Goal: Use online tool/utility: Utilize a website feature to perform a specific function

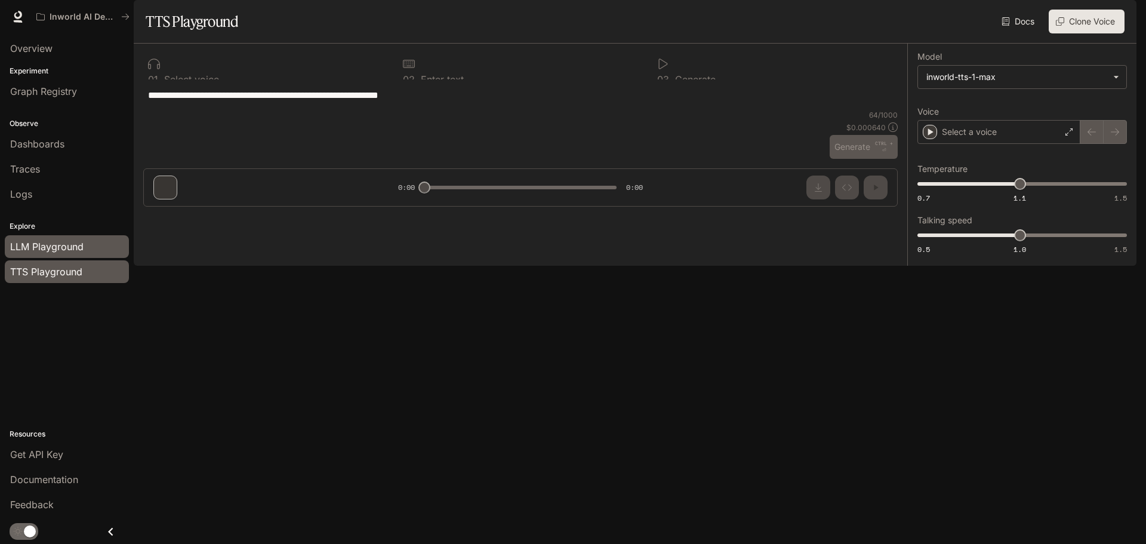
click at [67, 252] on span "LLM Playground" at bounding box center [46, 246] width 73 height 14
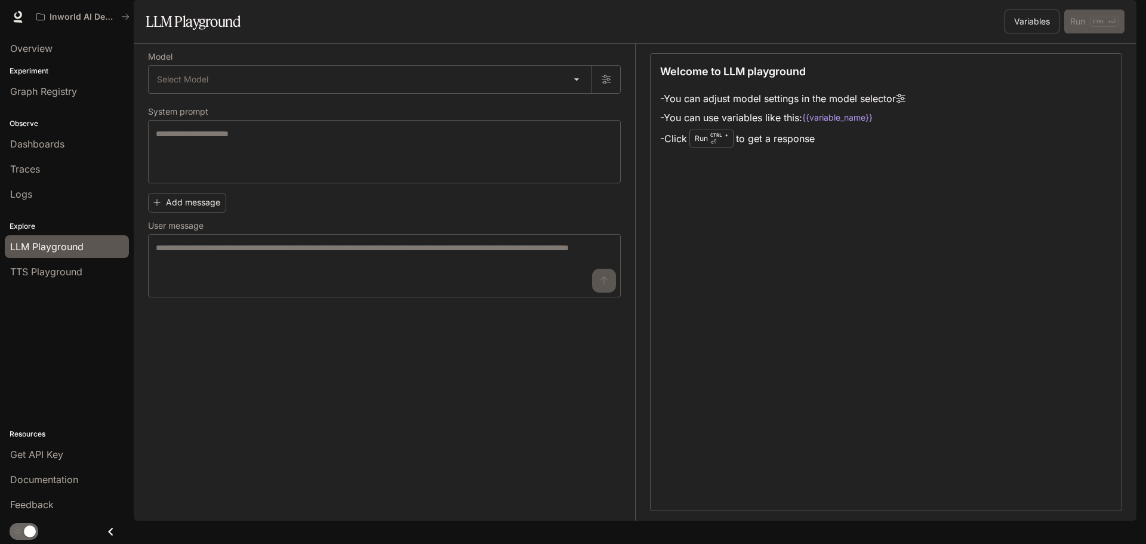
click at [388, 131] on div "Model Select Model ​ System prompt * ​ Add message User message * ​" at bounding box center [384, 175] width 473 height 244
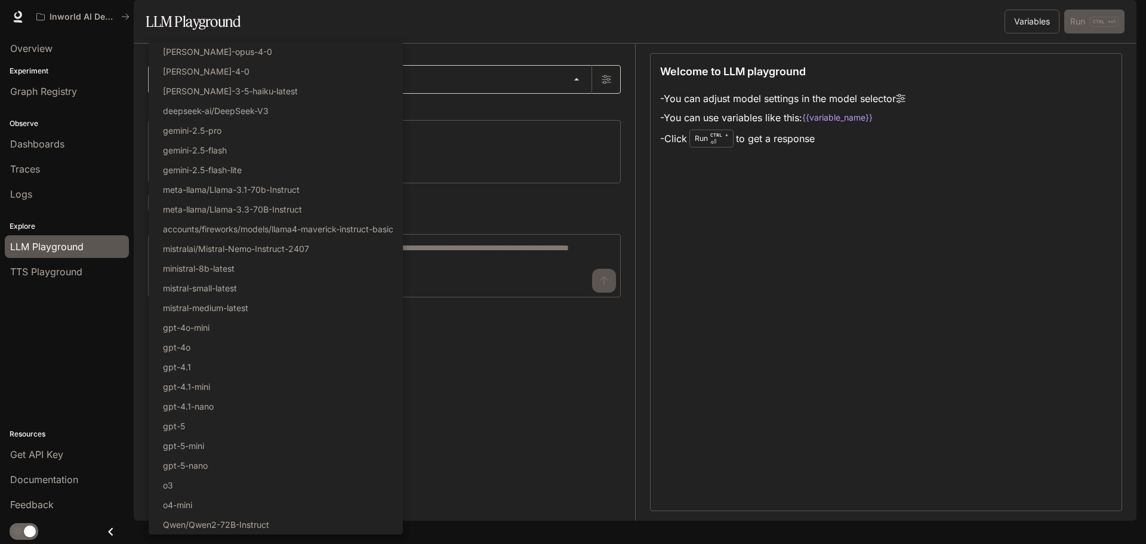
click at [394, 120] on body "Skip to main content Inworld AI Demos Documentation Documentation Portal Overvi…" at bounding box center [573, 272] width 1146 height 544
click at [504, 76] on div at bounding box center [573, 272] width 1146 height 544
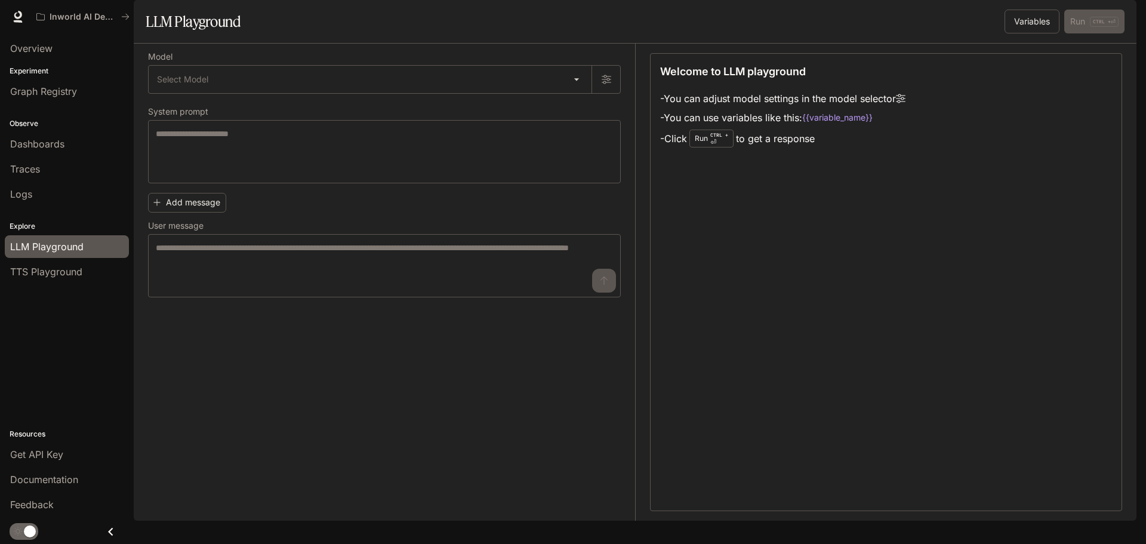
drag, startPoint x: 1038, startPoint y: 366, endPoint x: 749, endPoint y: 230, distance: 319.8
click at [1040, 365] on div "Welcome to LLM playground - You can adjust model settings in the model selector…" at bounding box center [886, 282] width 472 height 458
click at [452, 113] on body "Skip to main content Inworld AI Demos Documentation Documentation Portal Overvi…" at bounding box center [573, 272] width 1146 height 544
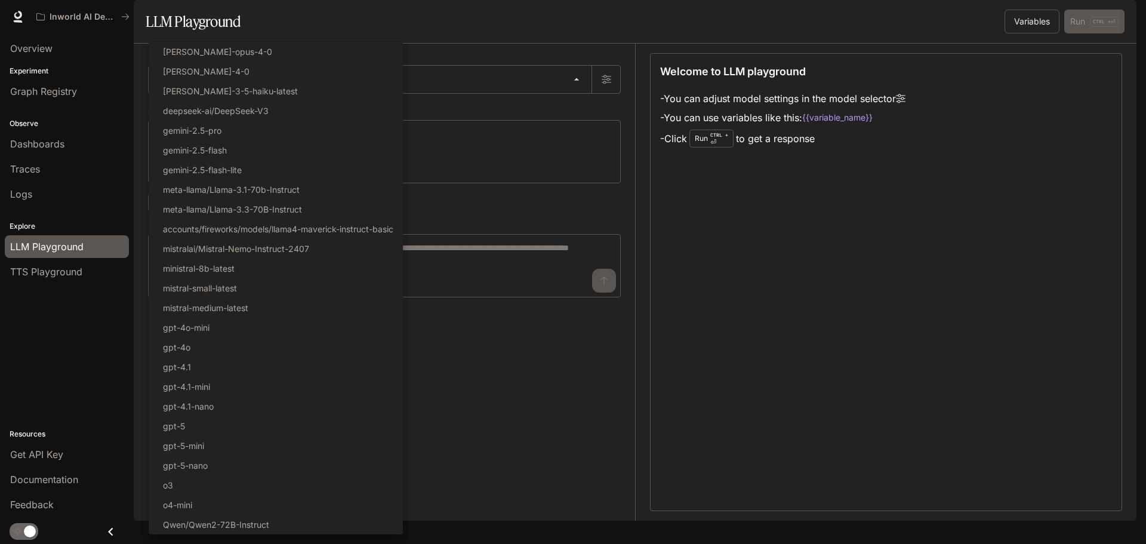
drag, startPoint x: 452, startPoint y: 113, endPoint x: 572, endPoint y: 282, distance: 208.0
drag, startPoint x: 1004, startPoint y: 323, endPoint x: 649, endPoint y: 318, distance: 355.7
click at [1004, 323] on div at bounding box center [573, 272] width 1146 height 544
click at [220, 107] on body "Skip to main content Inworld AI Demos Documentation Documentation Portal Overvi…" at bounding box center [573, 272] width 1146 height 544
drag, startPoint x: 576, startPoint y: 281, endPoint x: 485, endPoint y: 279, distance: 91.9
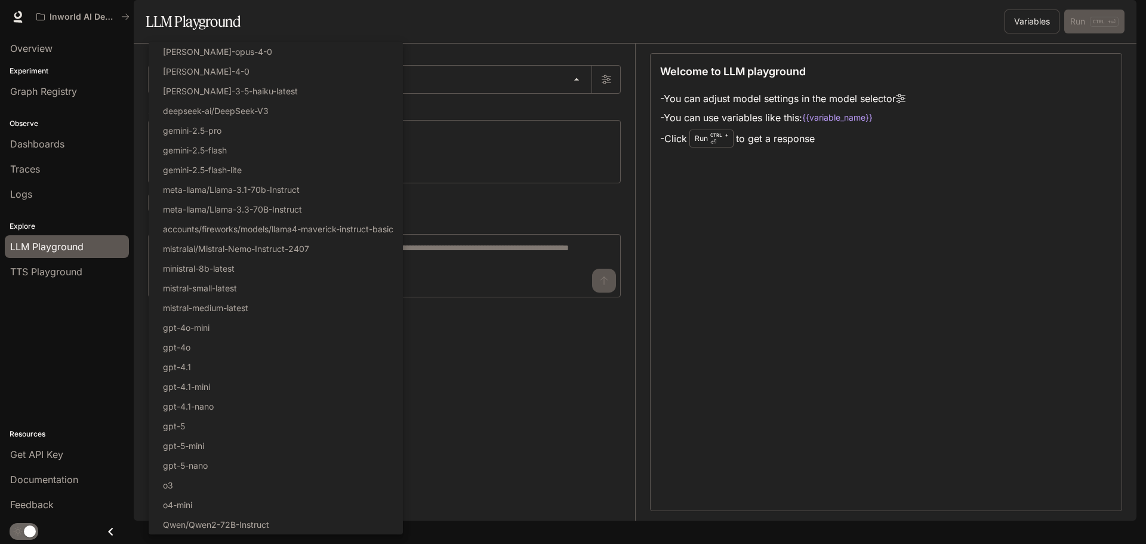
click at [577, 281] on div at bounding box center [573, 272] width 1146 height 544
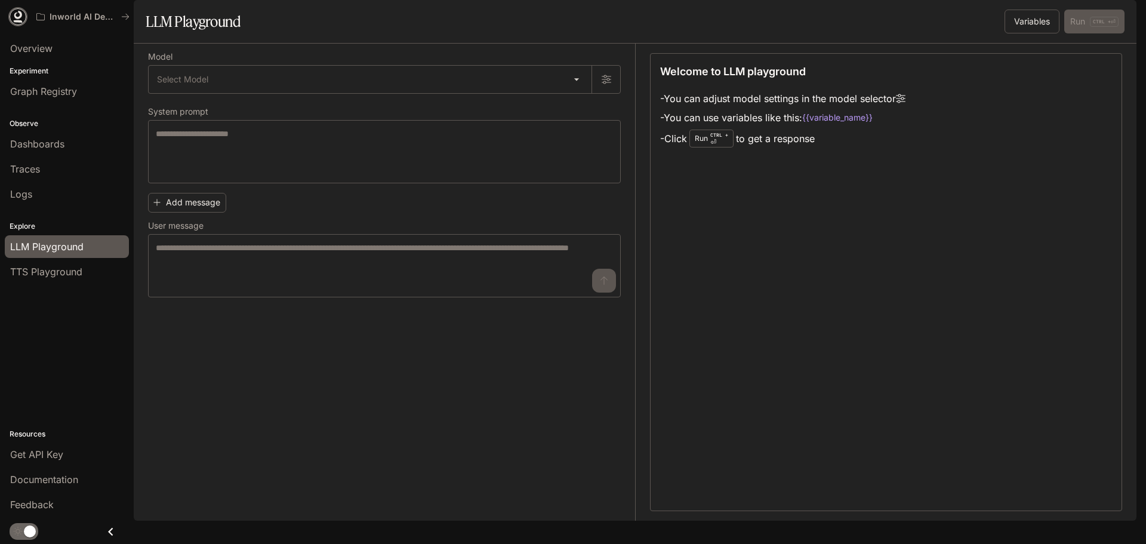
click at [16, 19] on icon at bounding box center [18, 17] width 12 height 12
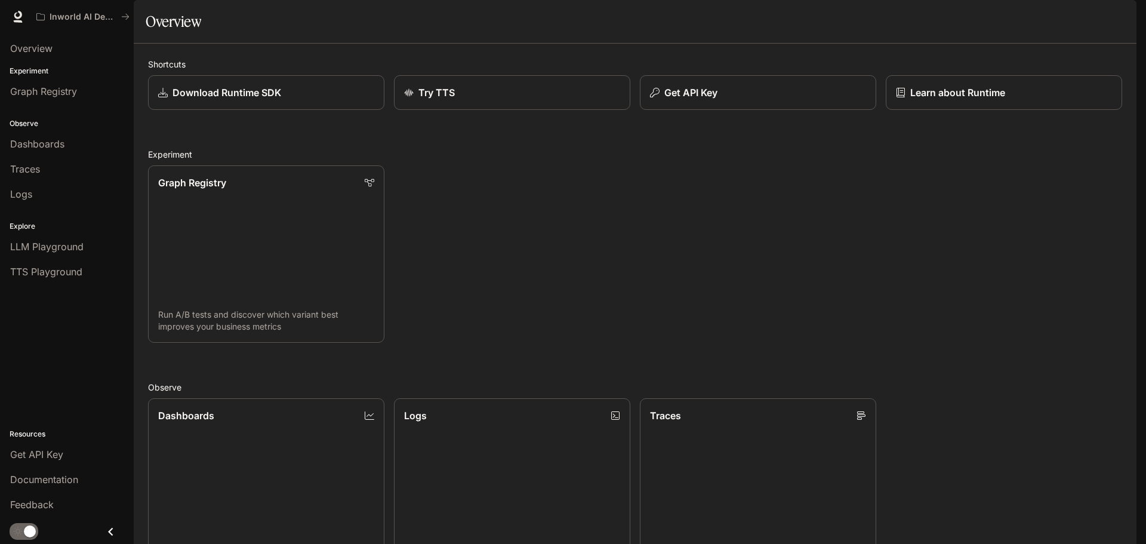
click at [488, 293] on div "Graph Registry Run A/B tests and discover which variant best improves your busi…" at bounding box center [629, 249] width 983 height 187
